Goal: Information Seeking & Learning: Learn about a topic

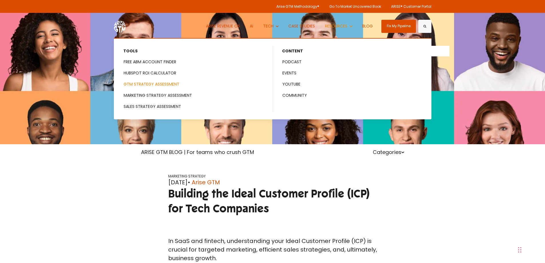
click at [167, 82] on link "GTM STRATEGY ASSESSMENT" at bounding box center [193, 84] width 158 height 11
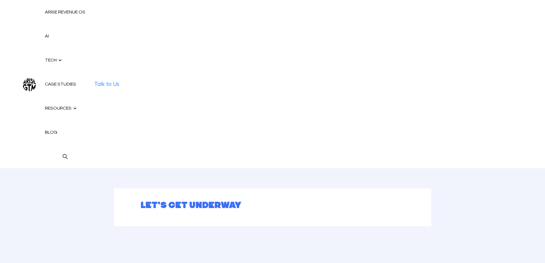
scroll to position [178, 0]
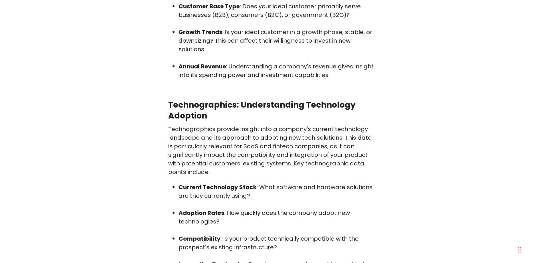
scroll to position [486, 0]
